Goal: Check status: Check status

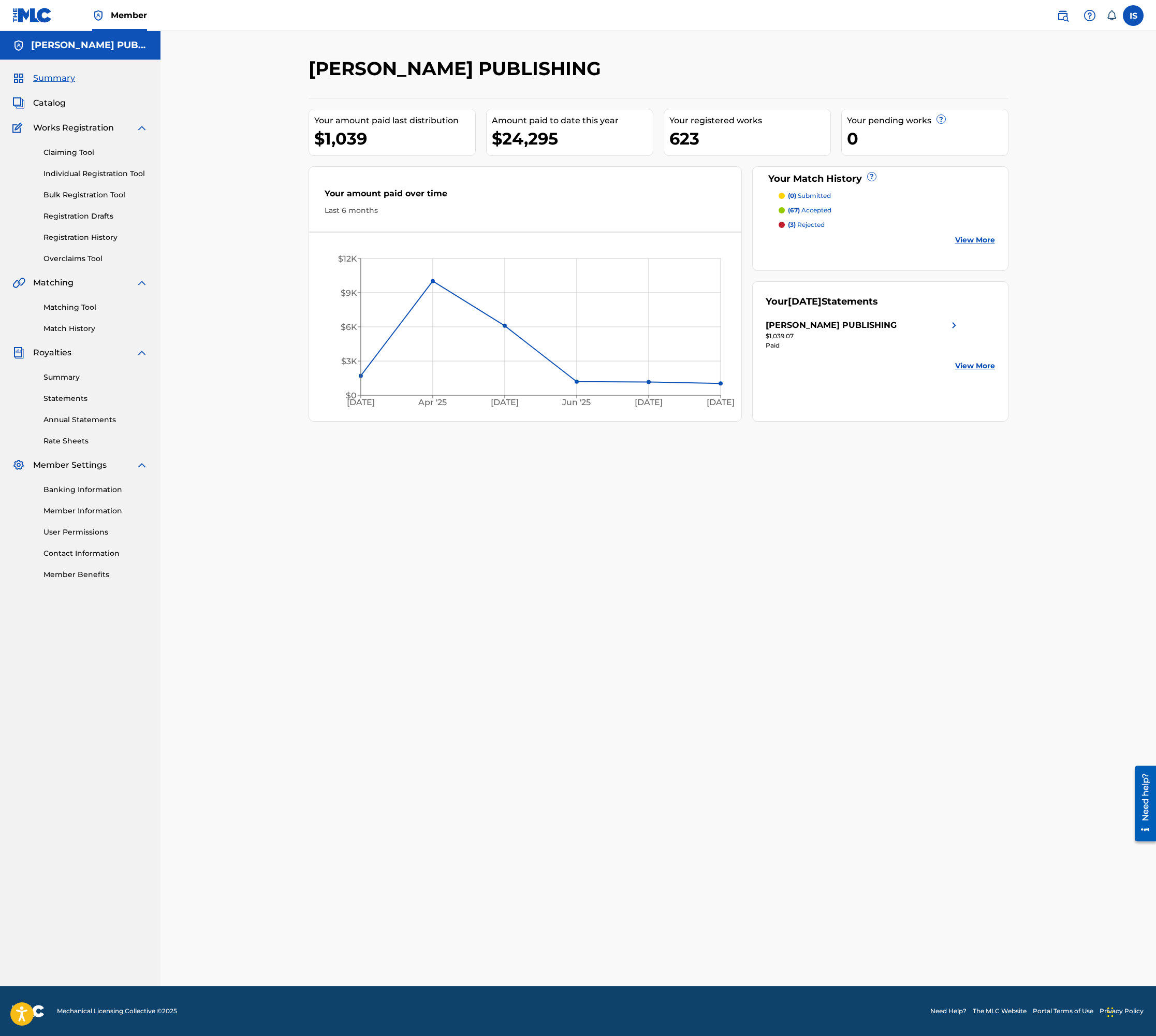
click at [97, 197] on link "Bulk Registration Tool" at bounding box center [96, 195] width 105 height 11
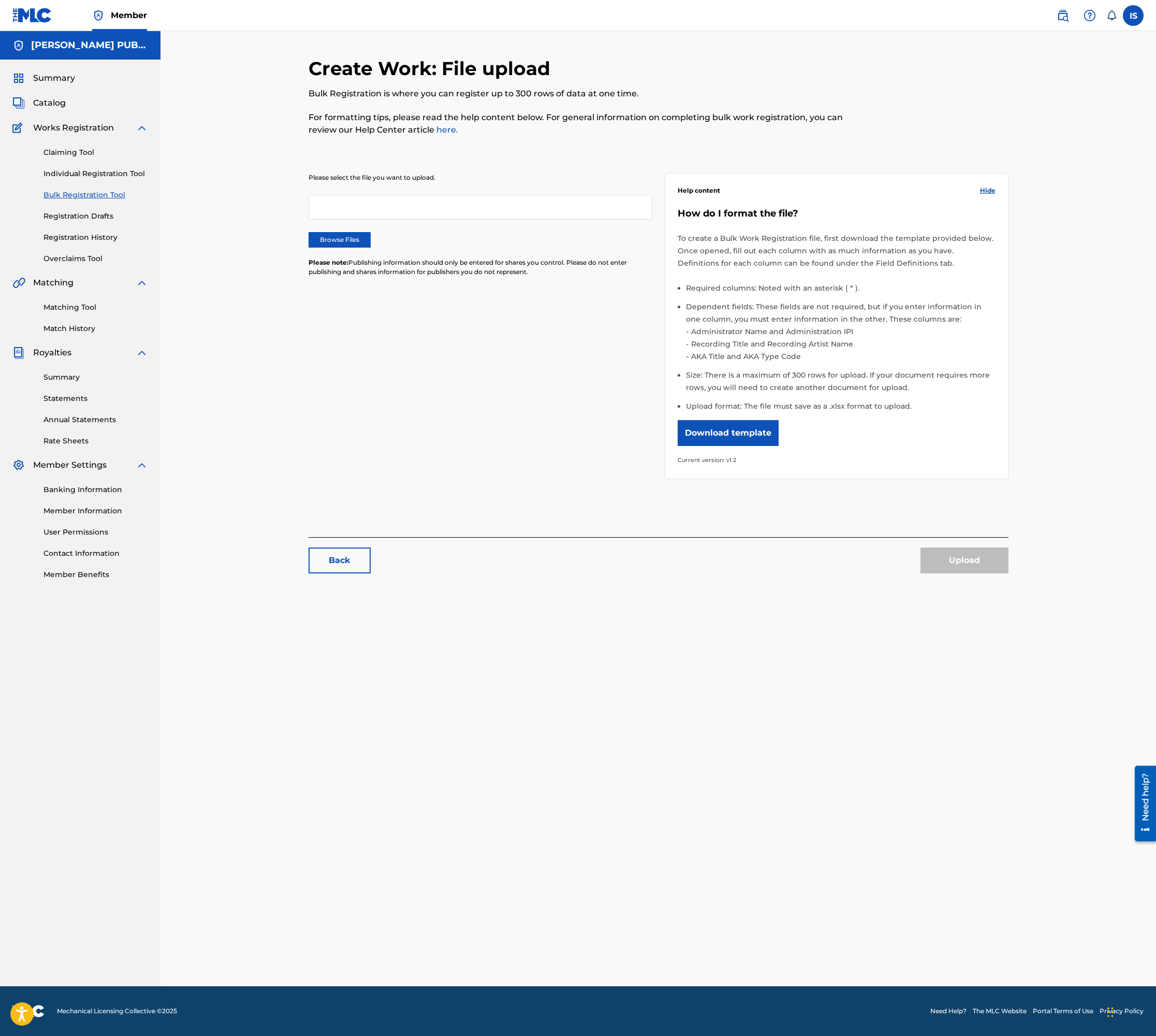
click at [76, 236] on link "Registration History" at bounding box center [96, 237] width 105 height 11
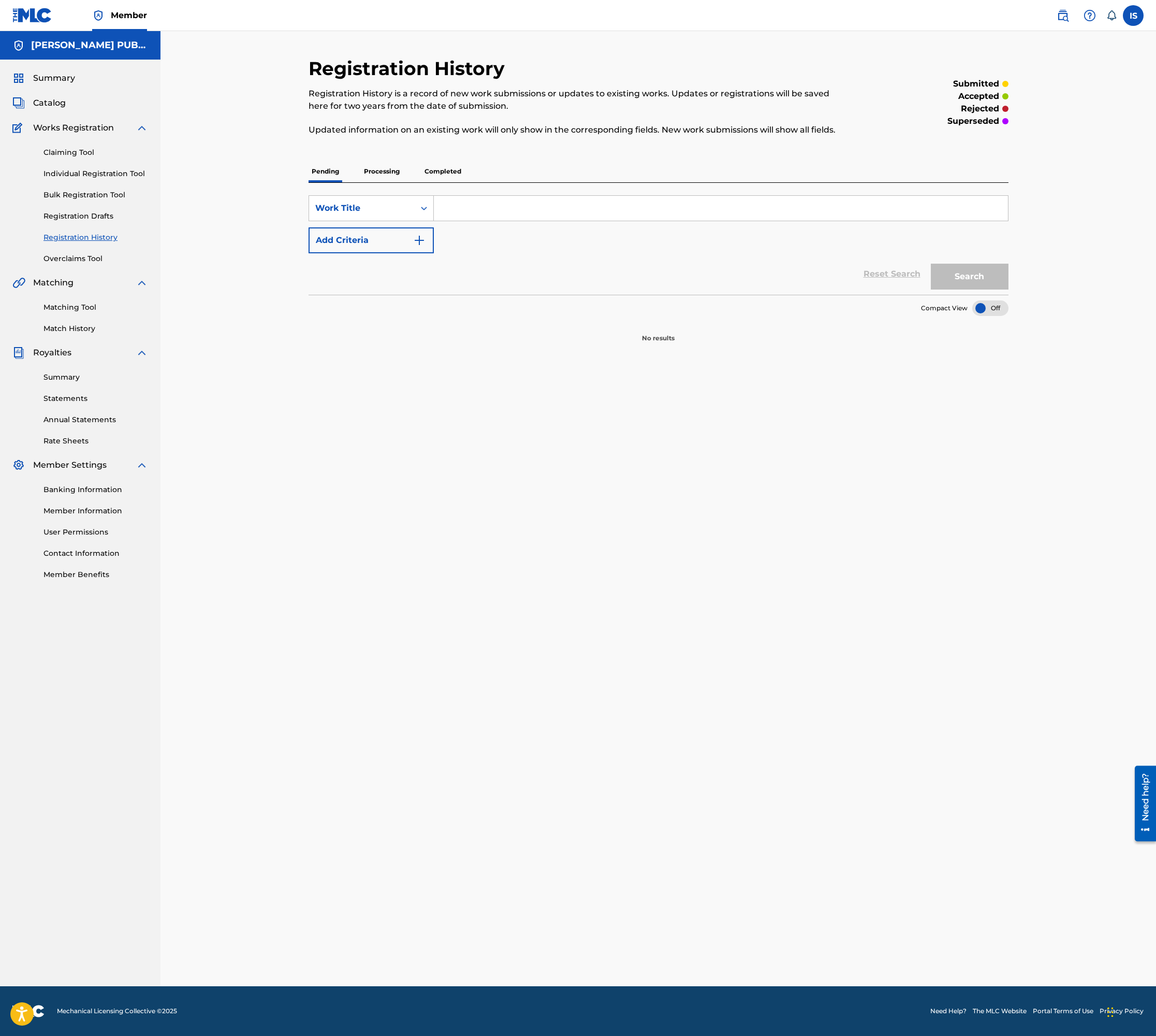
click at [393, 170] on p "Processing" at bounding box center [382, 171] width 42 height 22
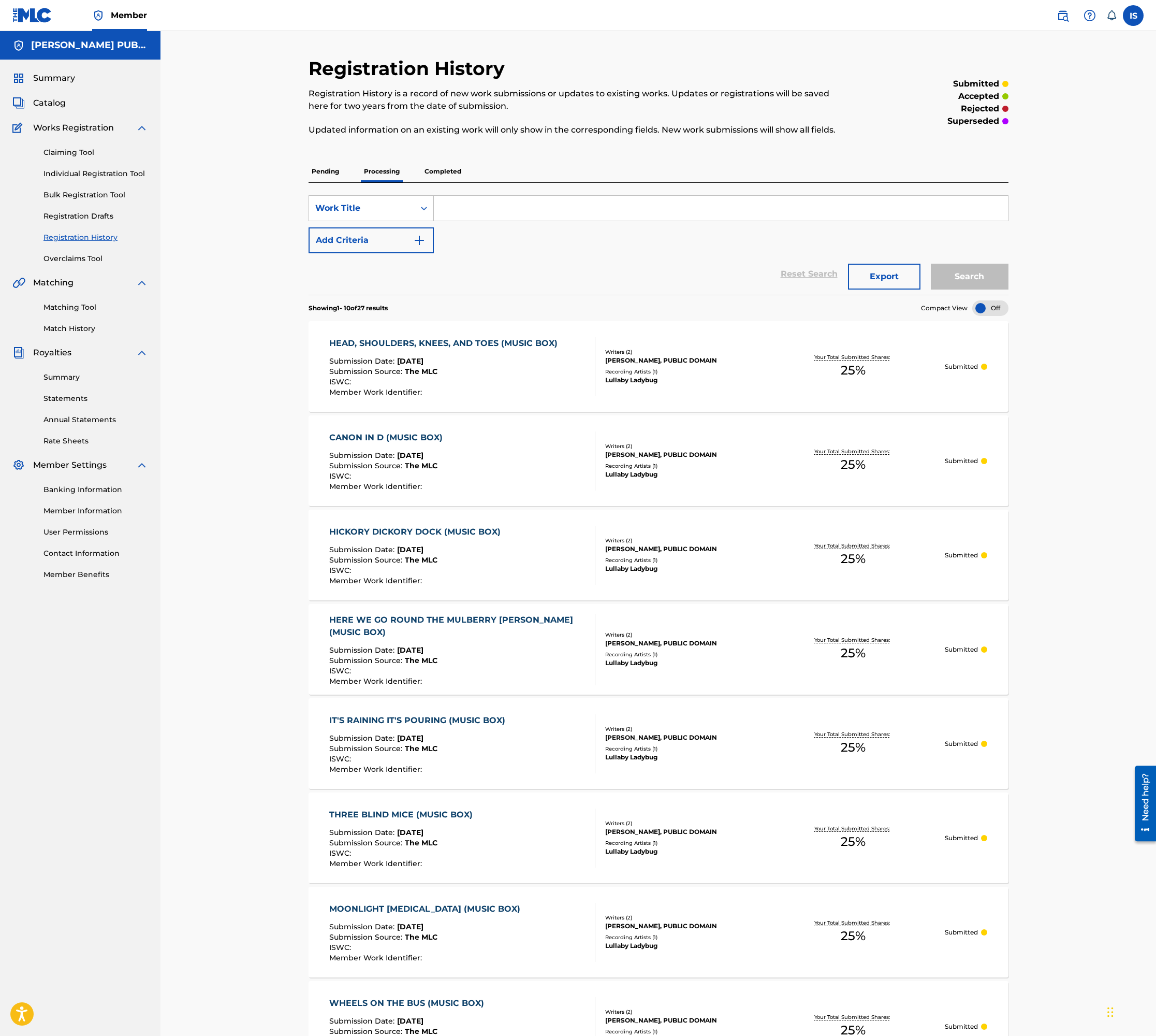
click at [442, 168] on p "Completed" at bounding box center [443, 171] width 43 height 22
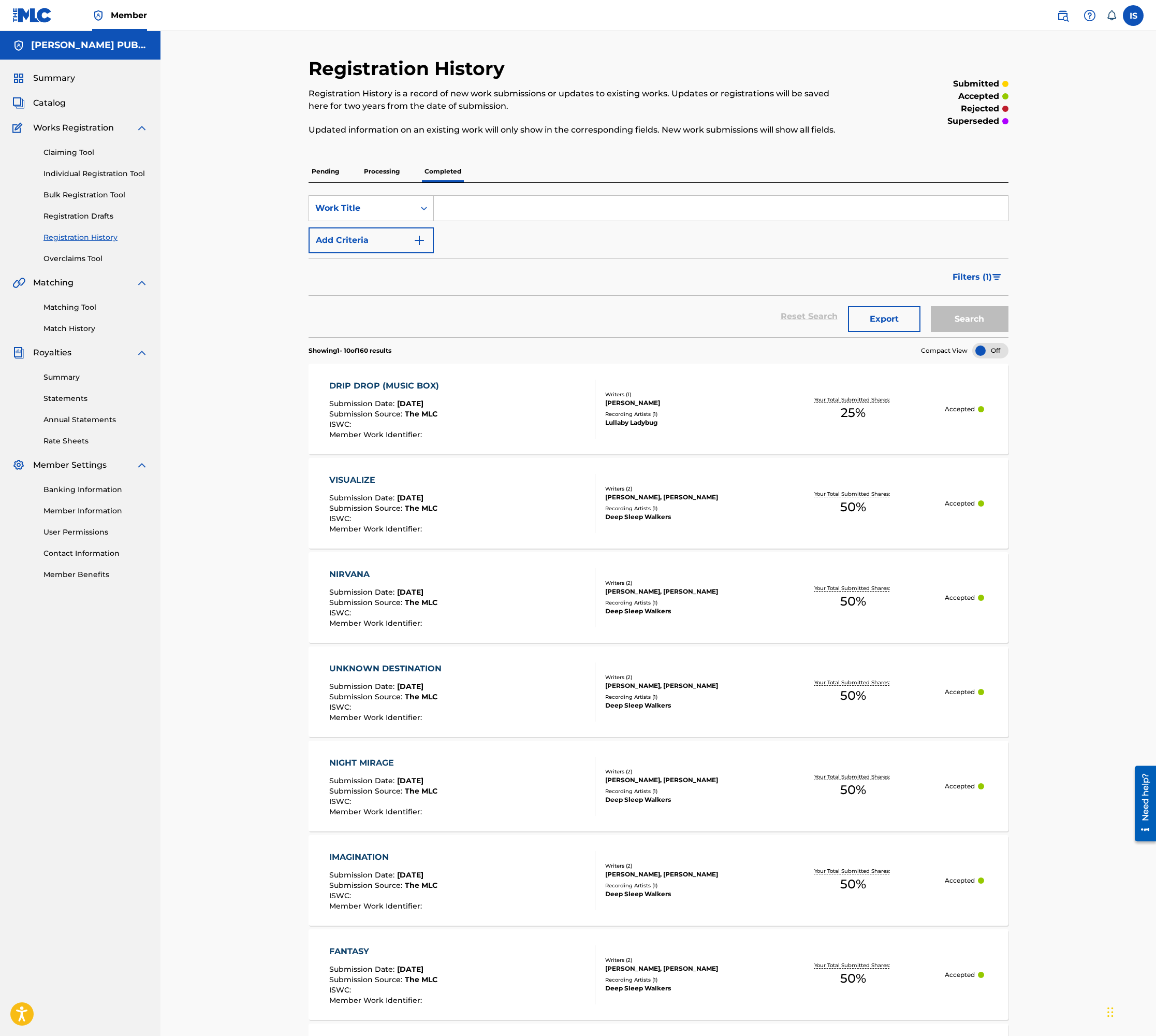
click at [457, 409] on div "DRIP DROP (MUSIC BOX) Submission Date : [DATE] Submission Source : The MLC ISWC…" at bounding box center [462, 409] width 266 height 59
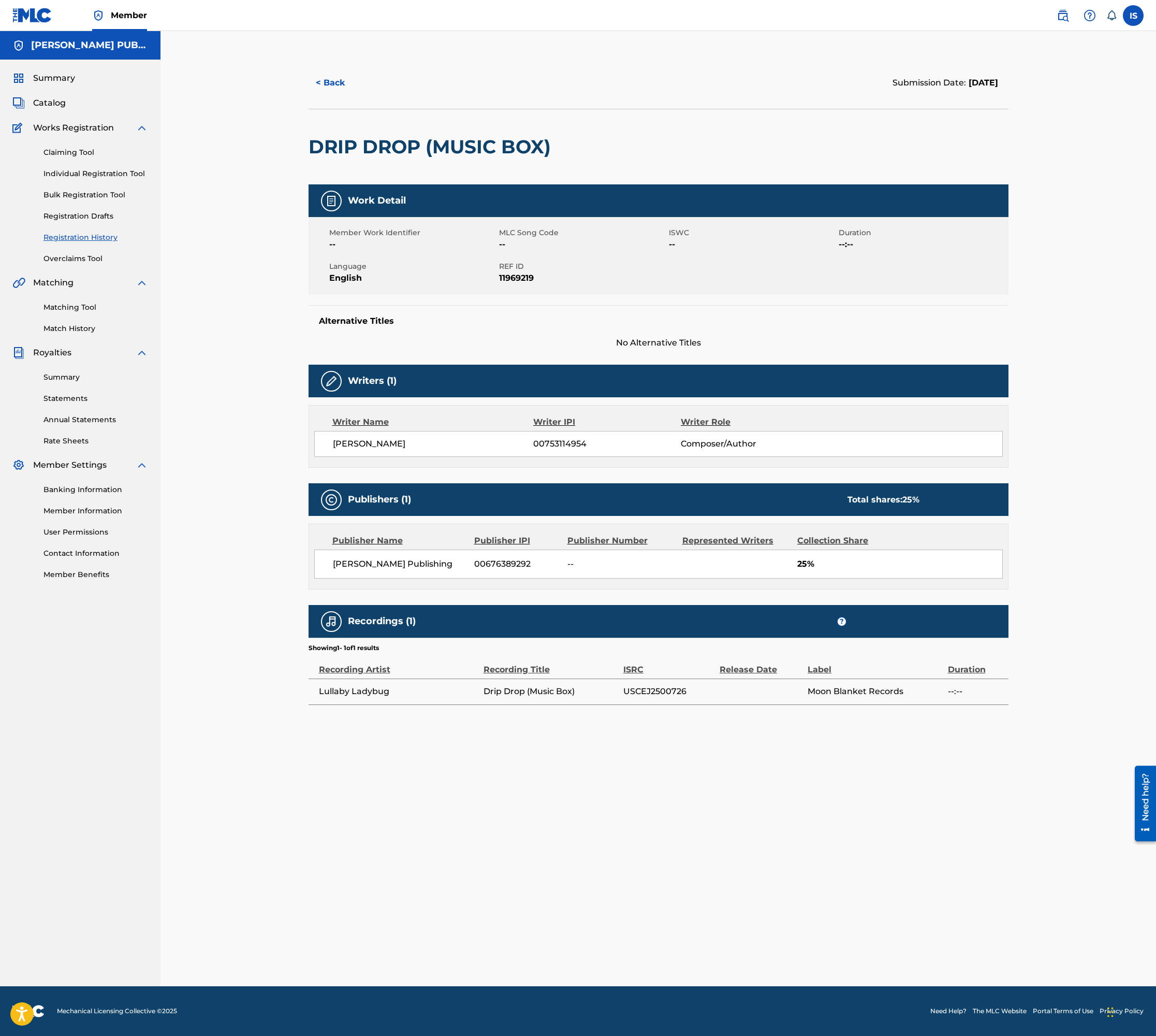
click at [627, 787] on div "< Back Submission Date: [DATE] DRIP DROP (MUSIC BOX) Work Detail Member Work Id…" at bounding box center [658, 521] width 725 height 929
drag, startPoint x: 626, startPoint y: 791, endPoint x: 620, endPoint y: 776, distance: 16.2
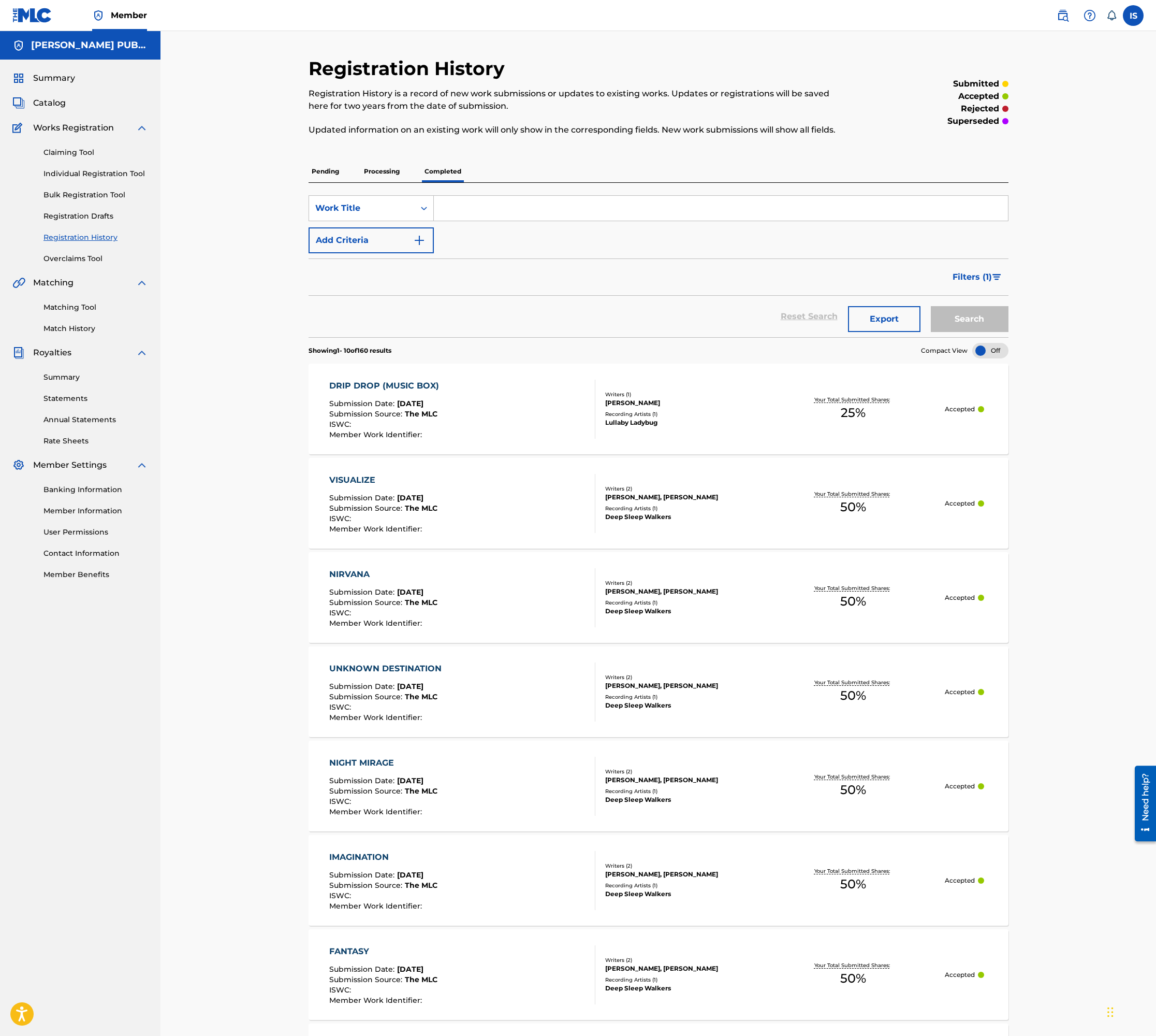
click at [409, 383] on div "DRIP DROP (MUSIC BOX)" at bounding box center [386, 386] width 115 height 13
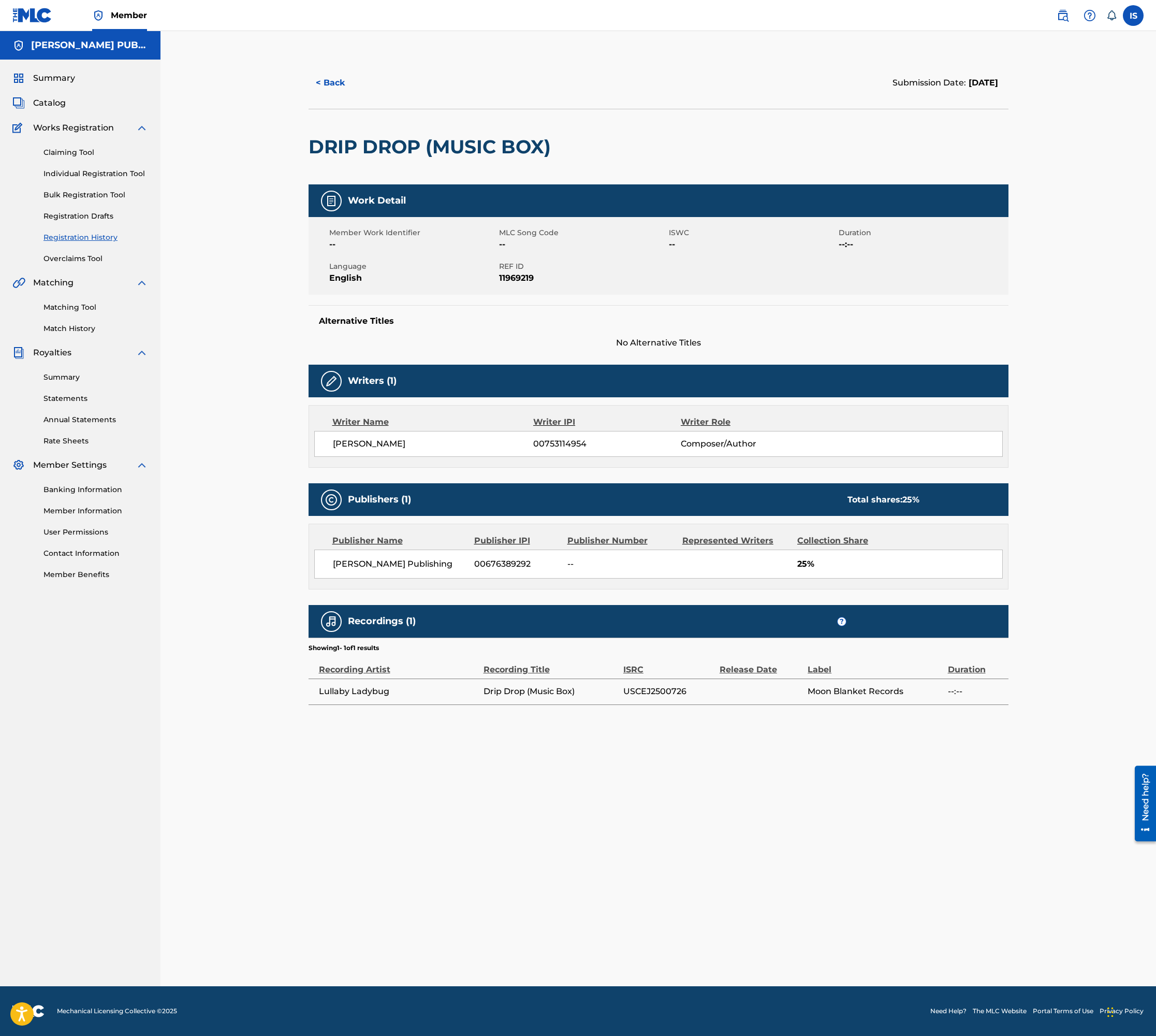
click at [328, 199] on img at bounding box center [331, 201] width 13 height 13
